Goal: Check status

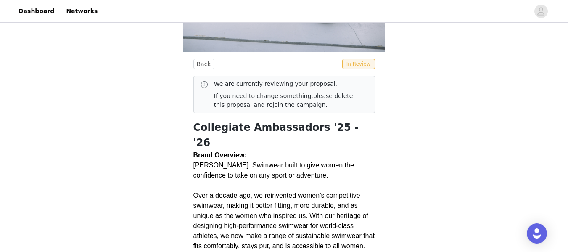
scroll to position [273, 0]
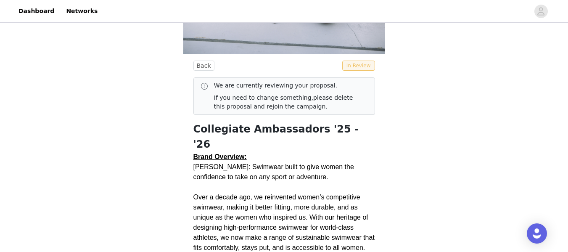
click at [357, 68] on span "In Review" at bounding box center [358, 65] width 33 height 10
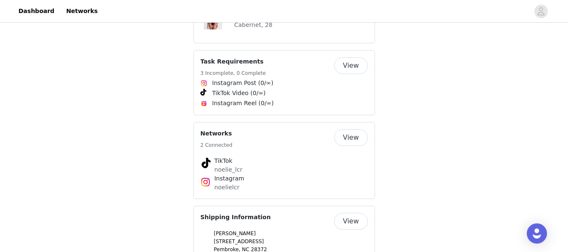
scroll to position [592, 0]
